Goal: Information Seeking & Learning: Learn about a topic

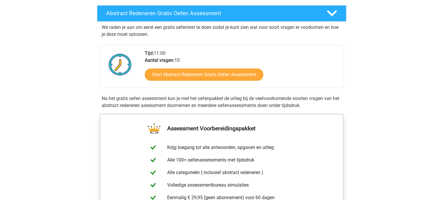
scroll to position [99, 0]
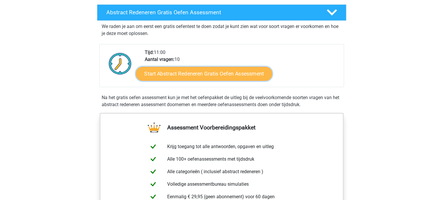
click at [212, 69] on link "Start Abstract Redeneren Gratis Oefen Assessment" at bounding box center [204, 73] width 136 height 14
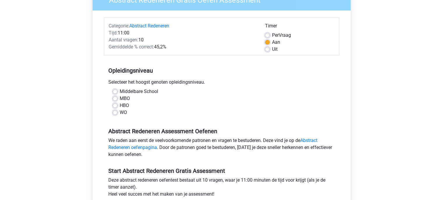
scroll to position [79, 0]
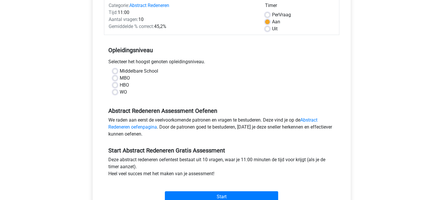
click at [122, 86] on label "HBO" at bounding box center [124, 84] width 9 height 7
click at [117, 86] on input "HBO" at bounding box center [115, 84] width 5 height 6
radio input "true"
click at [122, 84] on label "HBO" at bounding box center [124, 84] width 9 height 7
click at [117, 84] on input "HBO" at bounding box center [115, 84] width 5 height 6
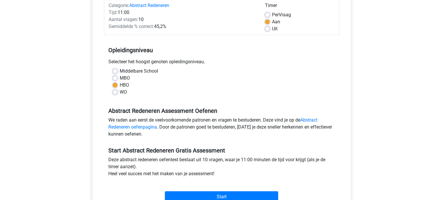
click at [123, 79] on label "MBO" at bounding box center [125, 77] width 10 height 7
click at [117, 79] on input "MBO" at bounding box center [115, 77] width 5 height 6
radio input "true"
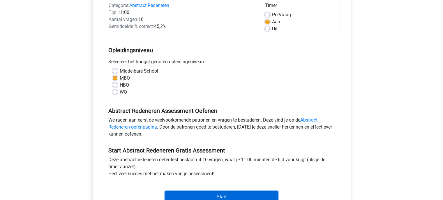
click at [221, 193] on input "Start" at bounding box center [221, 196] width 113 height 11
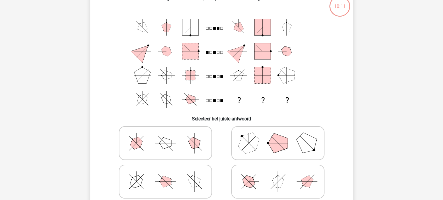
scroll to position [38, 0]
click at [150, 179] on icon at bounding box center [165, 181] width 87 height 29
click at [165, 175] on input "radio" at bounding box center [167, 173] width 4 height 4
radio input "true"
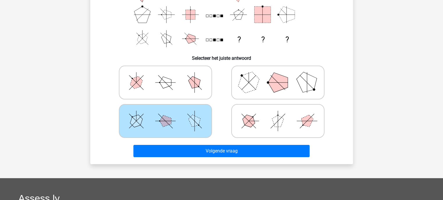
scroll to position [118, 0]
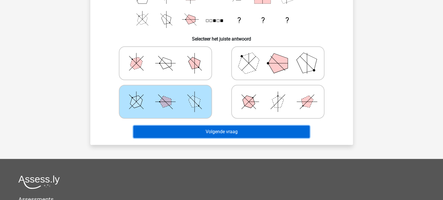
click at [263, 127] on button "Volgende vraag" at bounding box center [221, 131] width 176 height 12
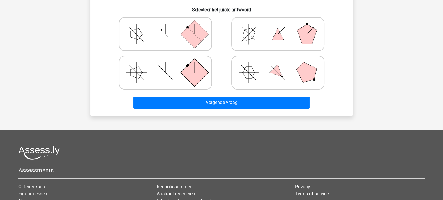
scroll to position [149, 0]
